Goal: Information Seeking & Learning: Learn about a topic

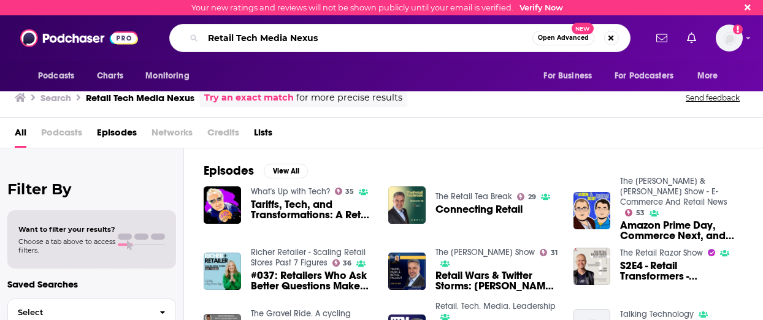
click at [299, 44] on input "Retail Tech Media Nexus" at bounding box center [367, 38] width 329 height 20
type input "Retail Tech Media"
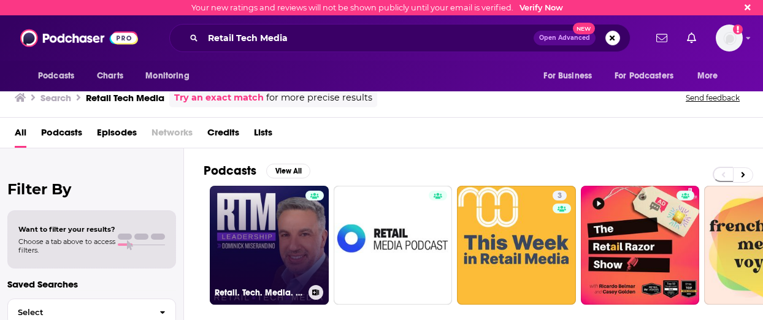
click at [286, 229] on link "Retail. Tech. Media. Leadership" at bounding box center [269, 245] width 119 height 119
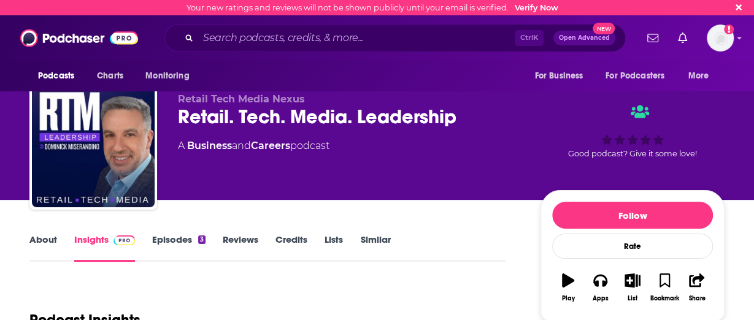
scroll to position [190, 0]
